Goal: Transaction & Acquisition: Register for event/course

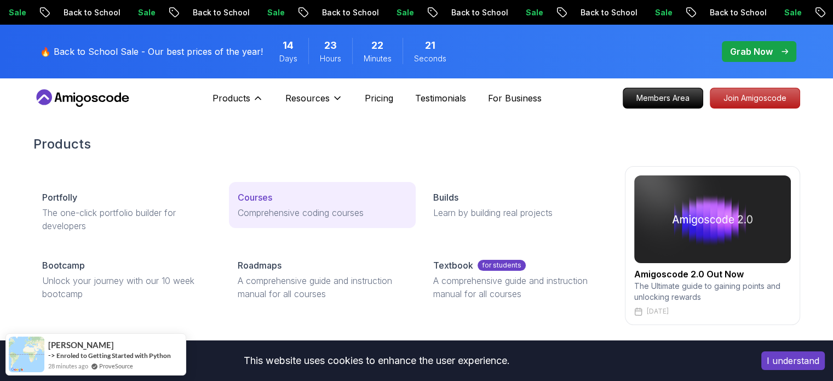
click at [270, 201] on p "Courses" at bounding box center [255, 197] width 35 height 13
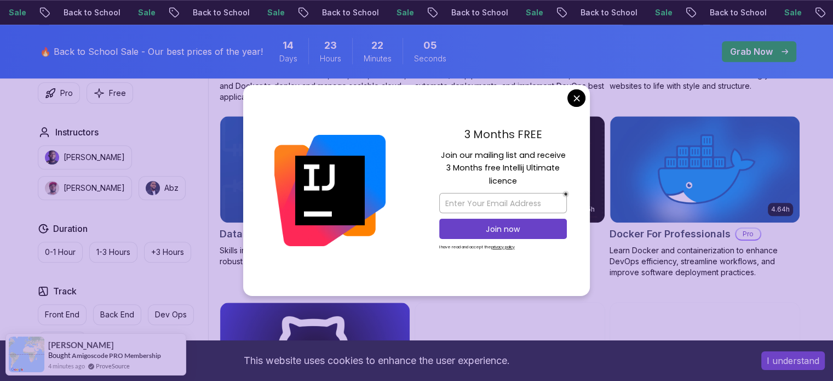
scroll to position [988, 0]
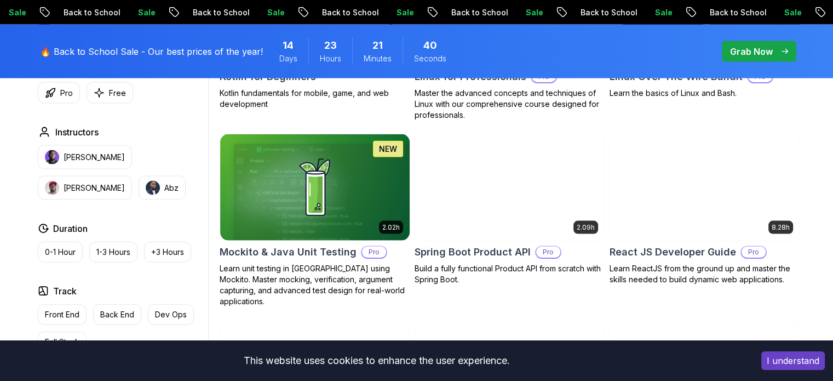
scroll to position [2370, 0]
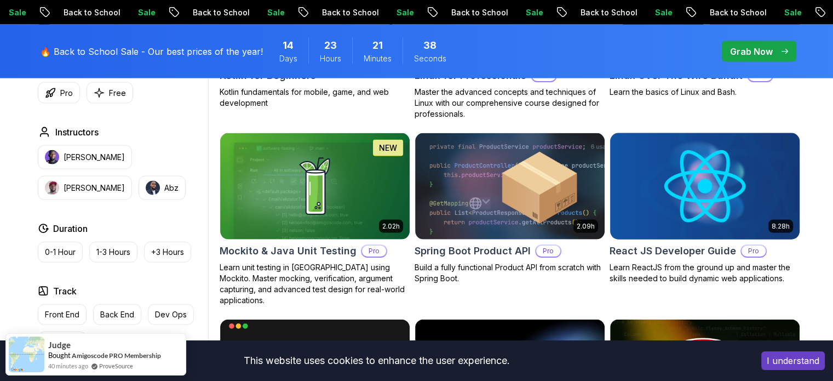
click at [685, 230] on img at bounding box center [704, 185] width 199 height 111
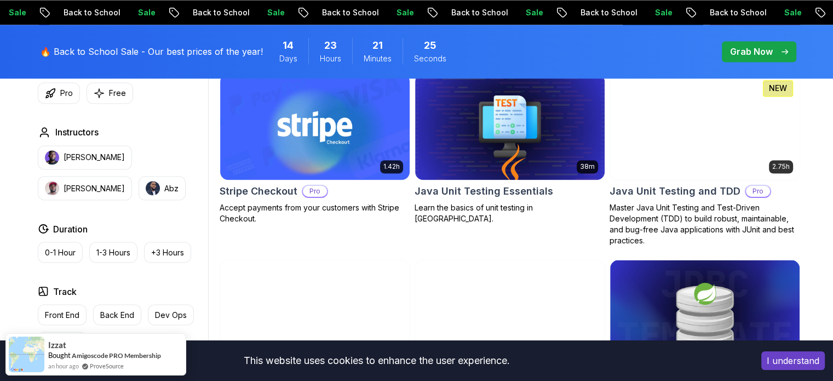
scroll to position [1911, 0]
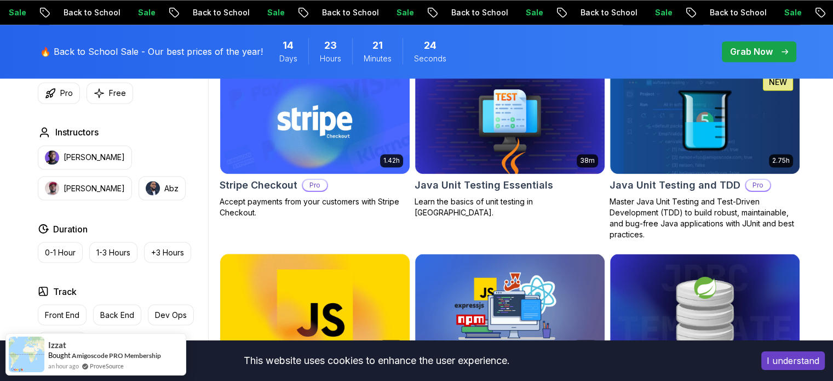
click at [342, 277] on img at bounding box center [314, 306] width 199 height 111
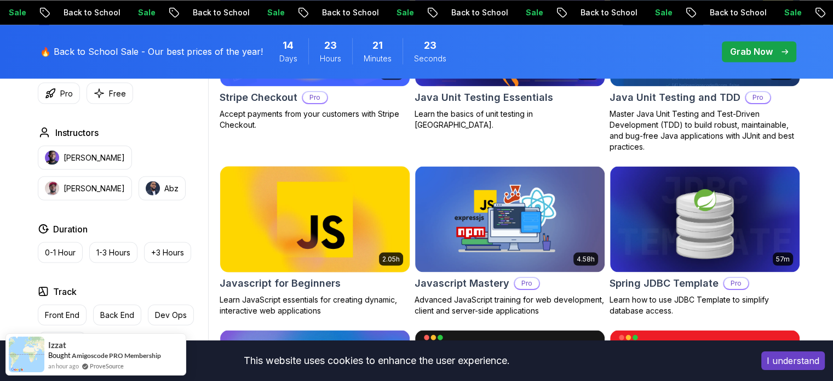
scroll to position [2000, 0]
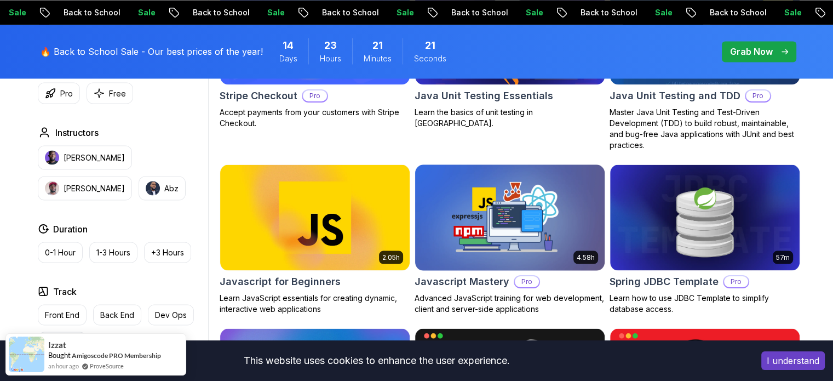
click at [456, 238] on img at bounding box center [509, 217] width 199 height 111
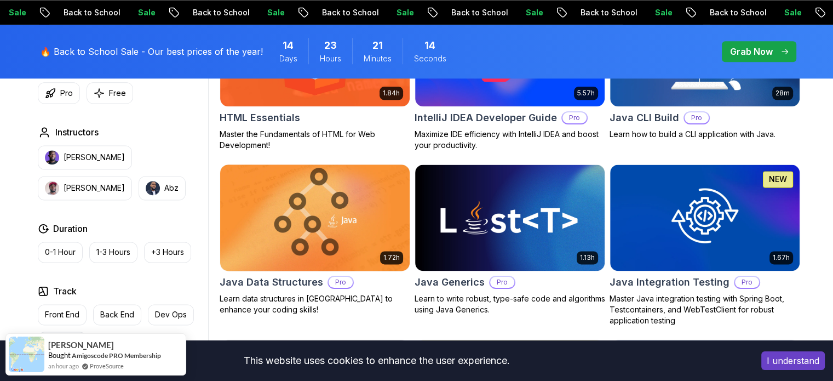
scroll to position [1461, 0]
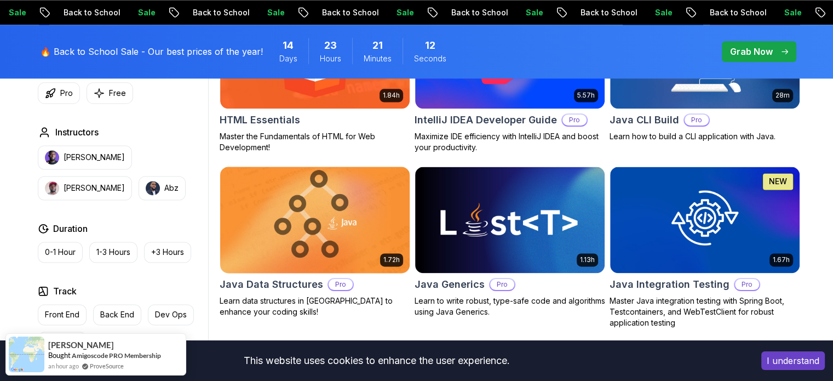
click at [327, 236] on img at bounding box center [314, 219] width 199 height 111
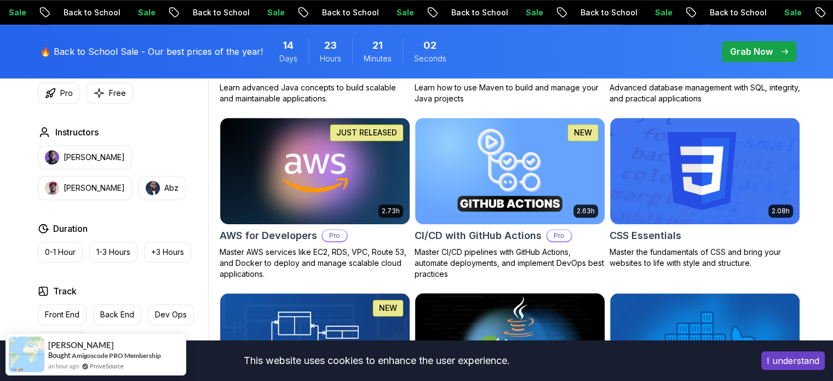
scroll to position [804, 0]
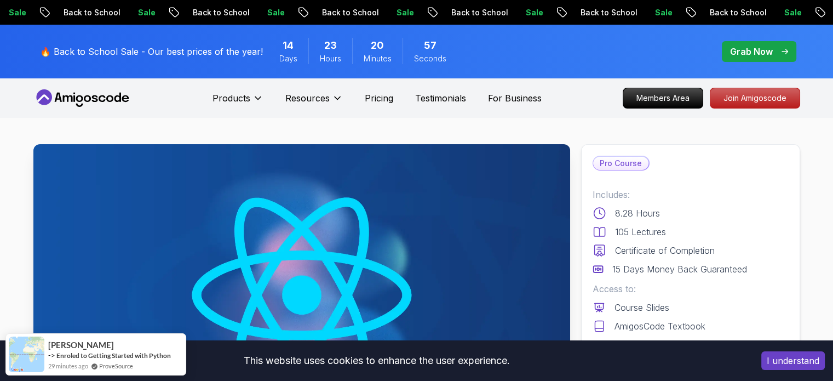
click at [384, 95] on p "Pricing" at bounding box center [379, 98] width 28 height 13
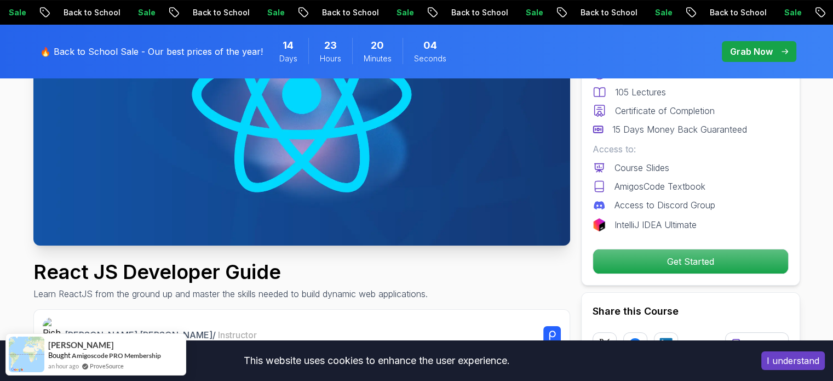
scroll to position [202, 0]
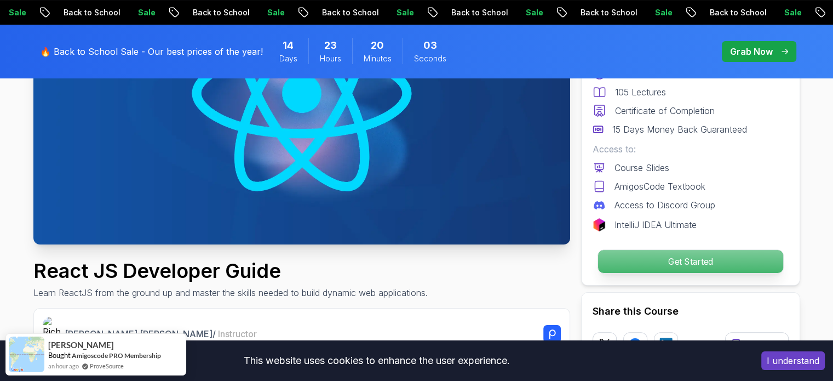
click at [671, 252] on p "Get Started" at bounding box center [690, 261] width 185 height 23
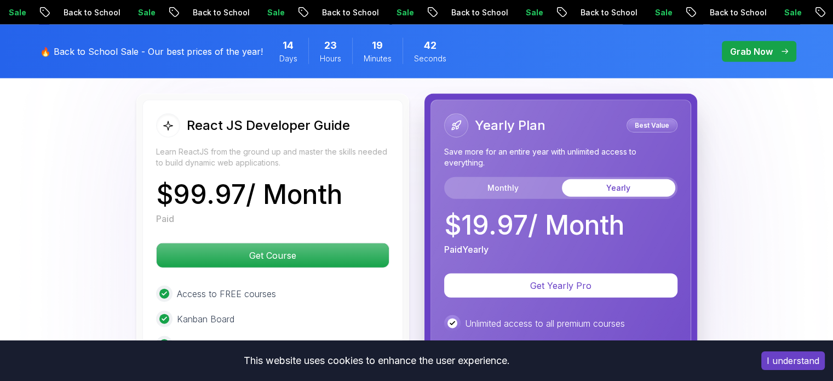
scroll to position [2649, 0]
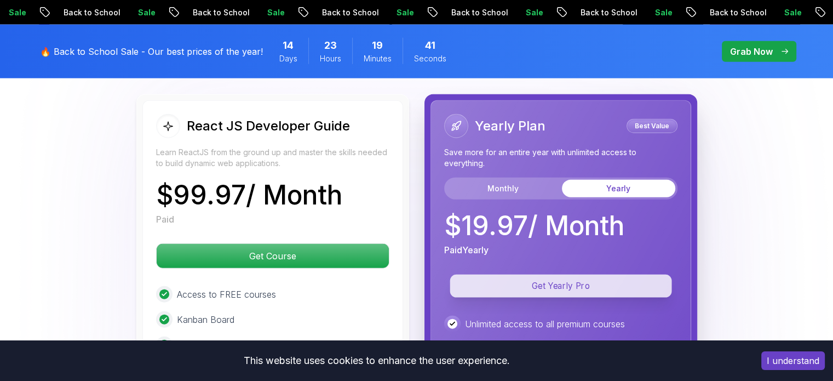
click at [552, 275] on p "Get Yearly Pro" at bounding box center [561, 286] width 222 height 23
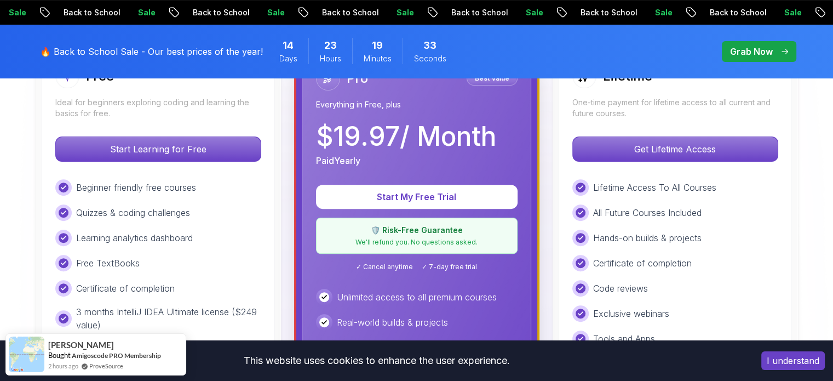
scroll to position [364, 0]
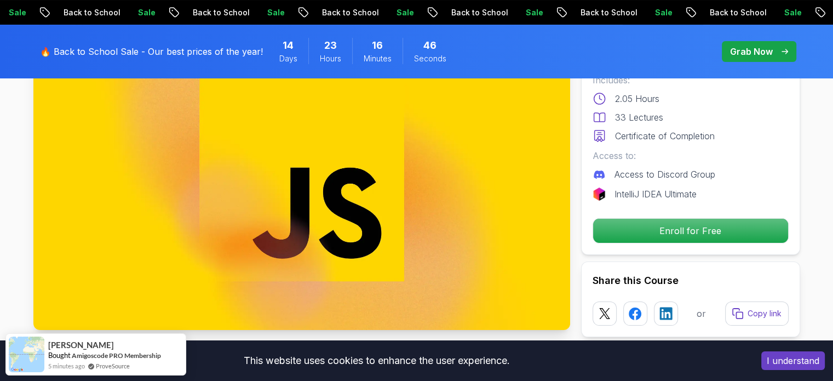
scroll to position [123, 0]
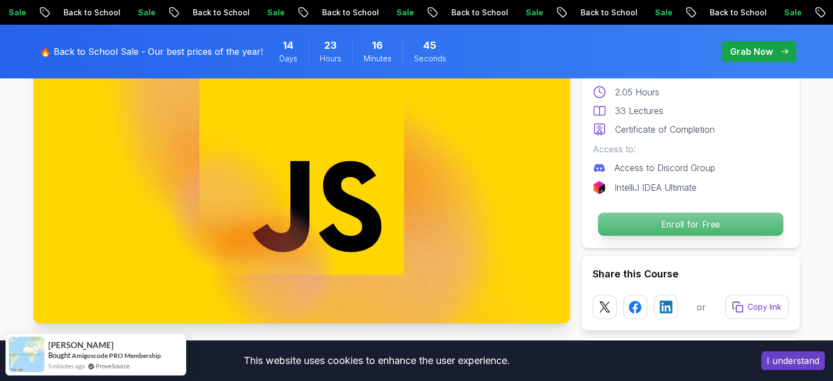
click at [644, 232] on p "Enroll for Free" at bounding box center [690, 224] width 185 height 23
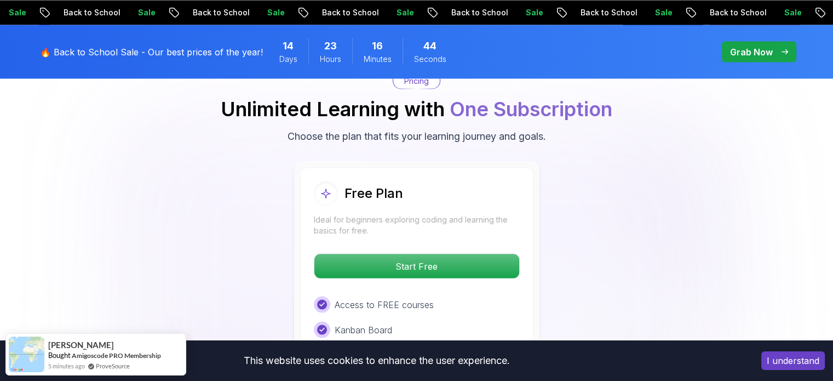
scroll to position [2044, 0]
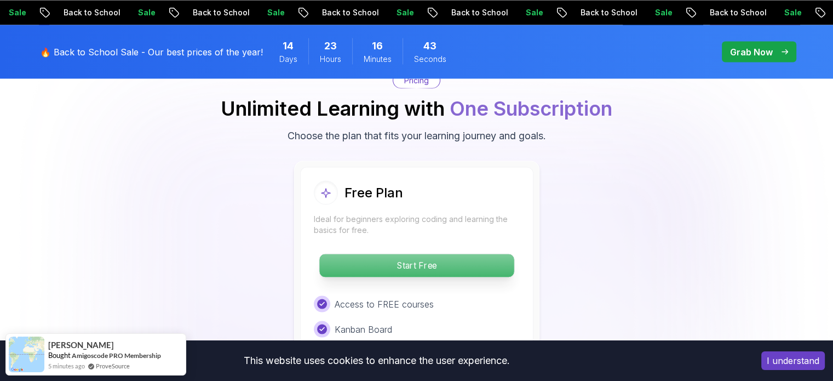
click at [416, 262] on p "Start Free" at bounding box center [416, 265] width 195 height 23
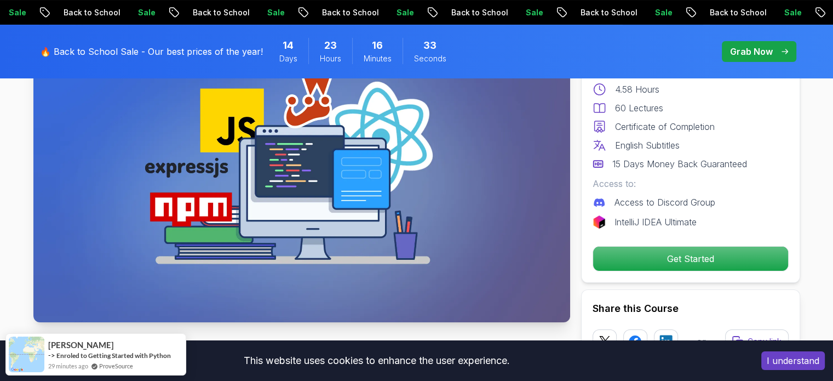
scroll to position [96, 0]
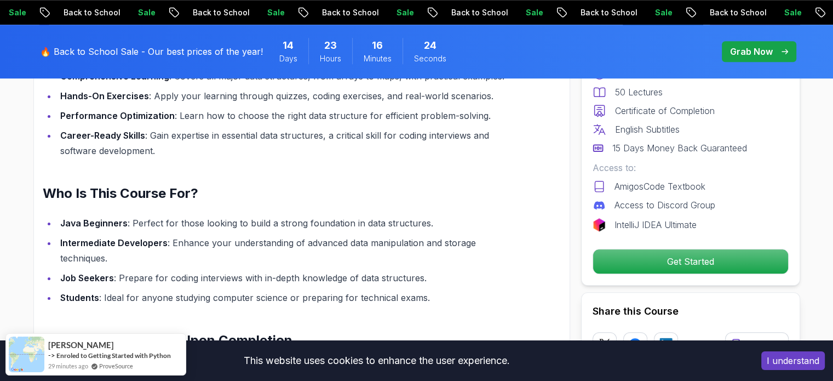
scroll to position [937, 0]
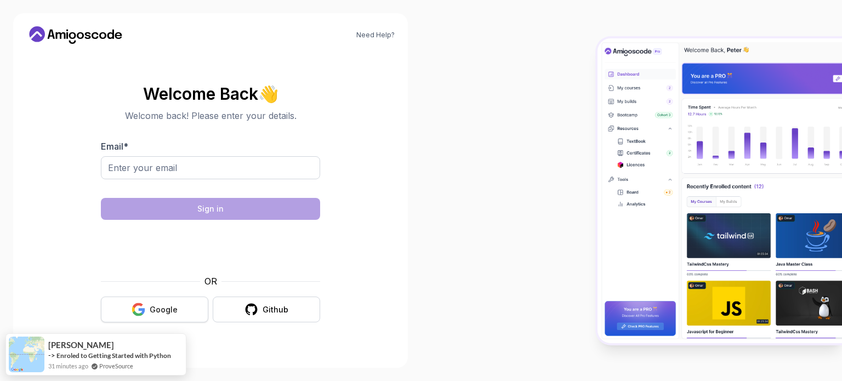
click at [173, 304] on body "Need Help? Welcome Back 👋 Welcome back! Please enter your details. Email * Sign…" at bounding box center [421, 190] width 842 height 381
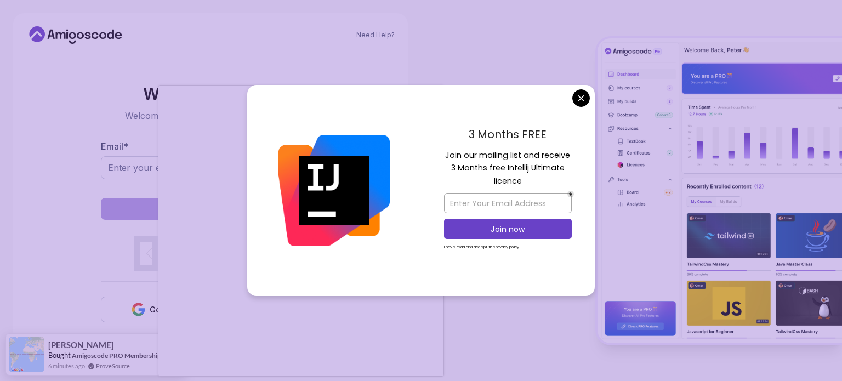
click at [576, 98] on body "Need Help? Welcome Back 👋 Welcome back! Please enter your details. Email * Sign…" at bounding box center [421, 190] width 842 height 381
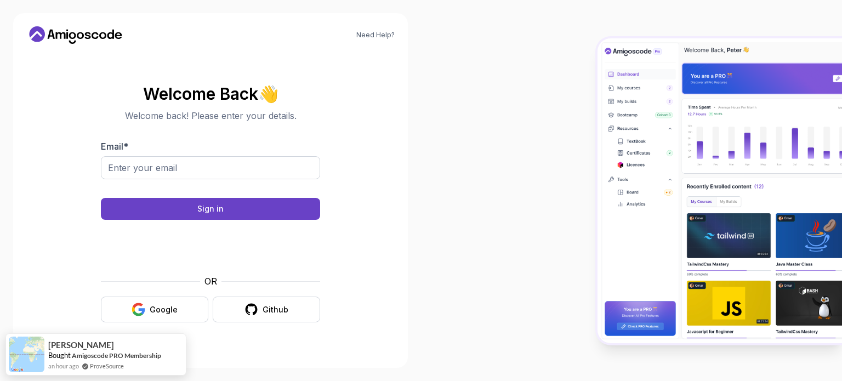
click at [162, 295] on div "OR Google Github" at bounding box center [210, 299] width 219 height 48
click at [160, 308] on div "Google" at bounding box center [164, 309] width 28 height 11
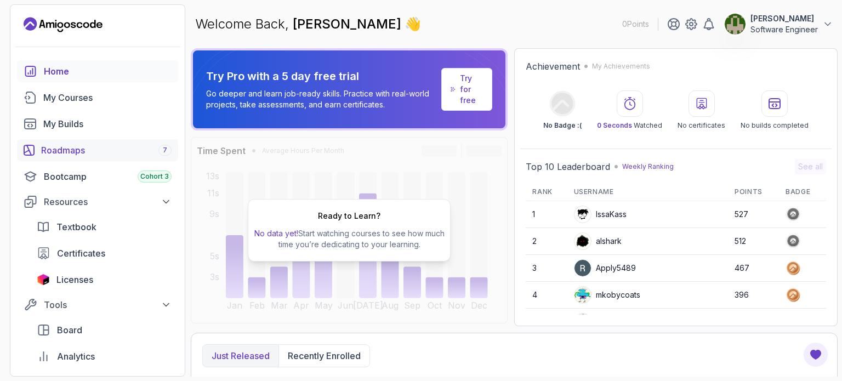
click at [112, 153] on div "Roadmaps 7" at bounding box center [106, 150] width 130 height 13
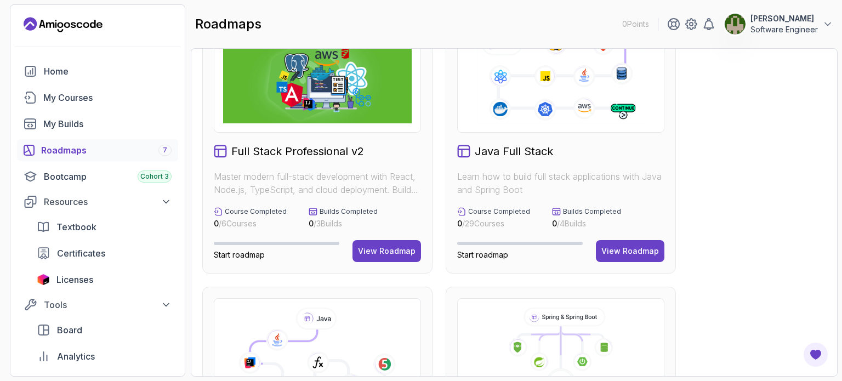
scroll to position [2, 0]
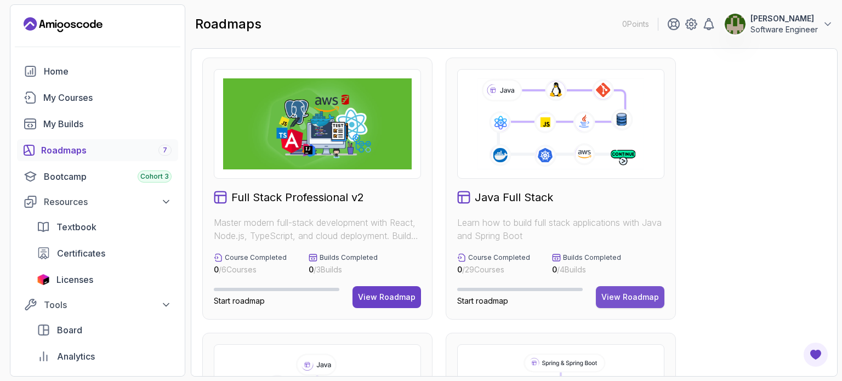
click at [643, 294] on div "View Roadmap" at bounding box center [630, 296] width 58 height 11
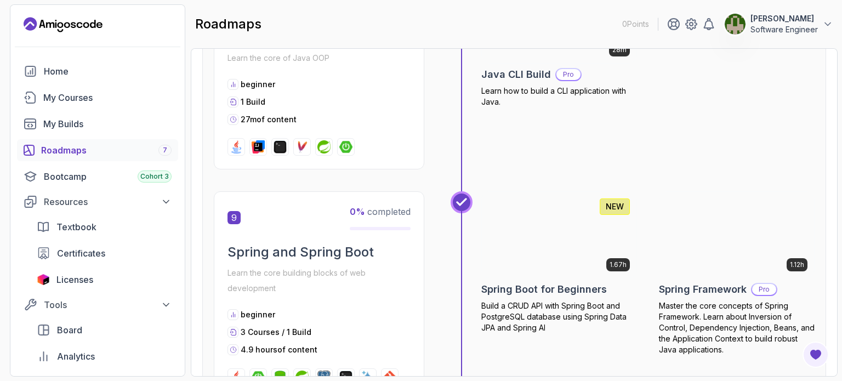
scroll to position [1925, 0]
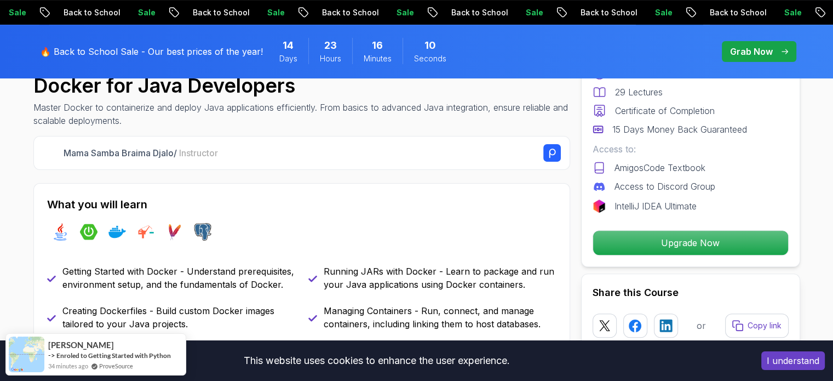
scroll to position [390, 0]
